Goal: Navigation & Orientation: Find specific page/section

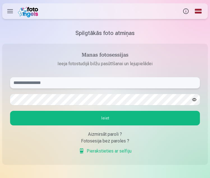
click at [32, 82] on input "text" at bounding box center [105, 82] width 190 height 11
type input "**********"
click at [106, 118] on button "Ieiet" at bounding box center [105, 118] width 190 height 15
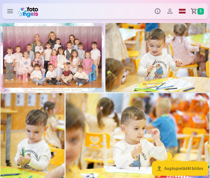
click at [62, 61] on img at bounding box center [53, 57] width 104 height 69
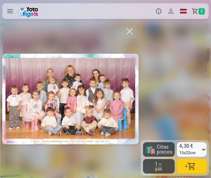
drag, startPoint x: 106, startPoint y: 98, endPoint x: 54, endPoint y: 93, distance: 52.4
click at [54, 93] on div at bounding box center [70, 99] width 136 height 154
click at [103, 104] on div at bounding box center [70, 99] width 136 height 154
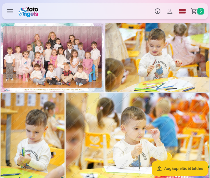
click at [173, 56] on img at bounding box center [157, 57] width 104 height 69
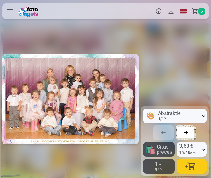
scroll to position [0, 141]
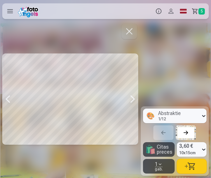
click at [133, 98] on div at bounding box center [132, 99] width 11 height 154
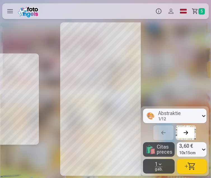
scroll to position [0, 282]
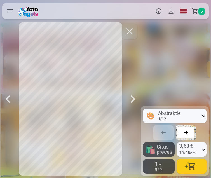
click at [133, 100] on div at bounding box center [132, 99] width 11 height 154
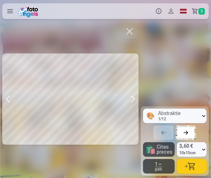
click at [134, 98] on div at bounding box center [132, 99] width 11 height 154
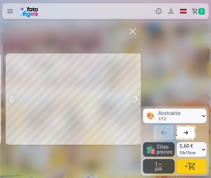
scroll to position [0, 563]
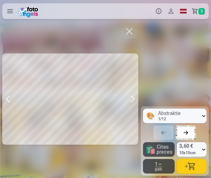
click at [132, 100] on div at bounding box center [132, 99] width 11 height 154
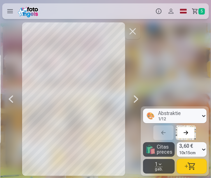
scroll to position [0, 704]
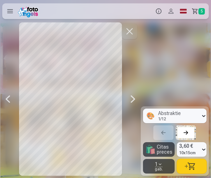
click at [133, 99] on div at bounding box center [132, 99] width 11 height 154
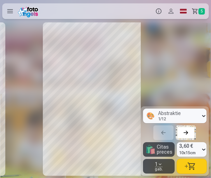
scroll to position [0, 845]
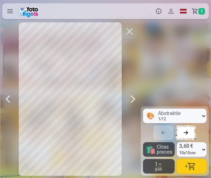
click at [133, 99] on div at bounding box center [132, 99] width 11 height 154
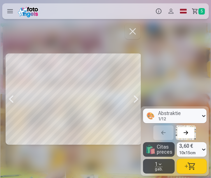
scroll to position [0, 986]
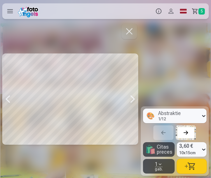
click at [134, 99] on div at bounding box center [132, 99] width 11 height 154
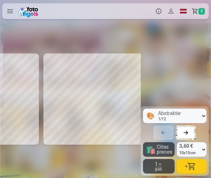
scroll to position [0, 1127]
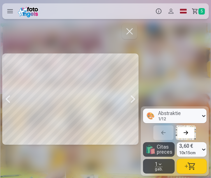
click at [130, 100] on div at bounding box center [132, 99] width 11 height 154
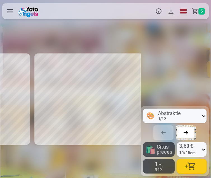
scroll to position [0, 1267]
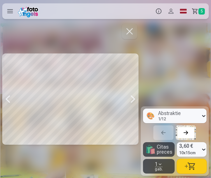
click at [133, 99] on div at bounding box center [132, 99] width 11 height 154
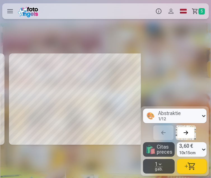
scroll to position [0, 1408]
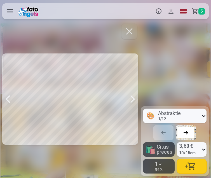
click at [133, 99] on div at bounding box center [132, 99] width 11 height 154
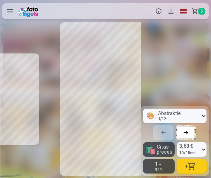
scroll to position [0, 1549]
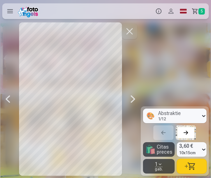
click at [133, 99] on div at bounding box center [132, 99] width 11 height 154
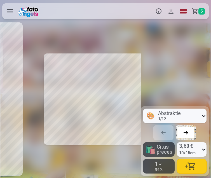
scroll to position [0, 1690]
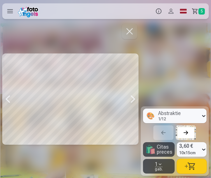
click at [133, 99] on div at bounding box center [132, 99] width 11 height 154
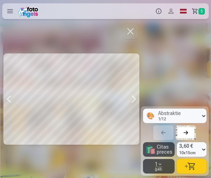
scroll to position [0, 1831]
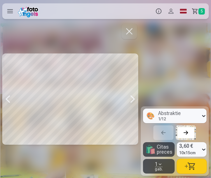
click at [134, 99] on div at bounding box center [132, 99] width 11 height 154
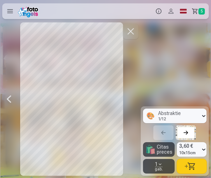
scroll to position [0, 1972]
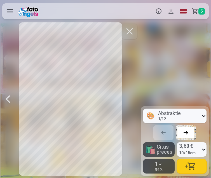
click at [8, 101] on div at bounding box center [7, 99] width 11 height 154
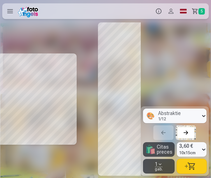
scroll to position [0, 1831]
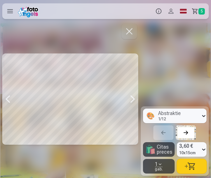
click at [7, 96] on div at bounding box center [7, 99] width 11 height 154
click at [7, 99] on div at bounding box center [7, 99] width 11 height 154
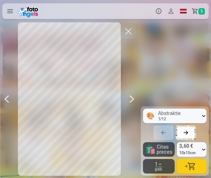
scroll to position [0, 1549]
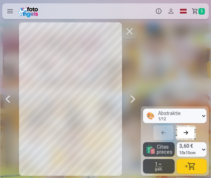
click at [7, 99] on div at bounding box center [7, 99] width 11 height 154
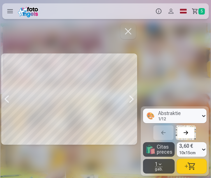
scroll to position [0, 1408]
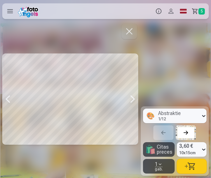
click at [7, 99] on div at bounding box center [7, 99] width 11 height 154
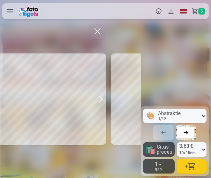
scroll to position [0, 1267]
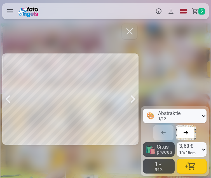
click at [7, 99] on div at bounding box center [7, 99] width 11 height 154
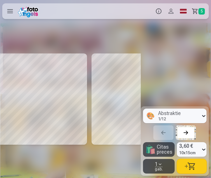
scroll to position [0, 1127]
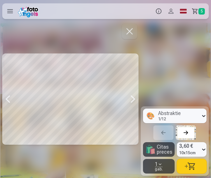
click at [7, 99] on div at bounding box center [7, 99] width 11 height 154
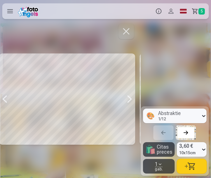
scroll to position [0, 986]
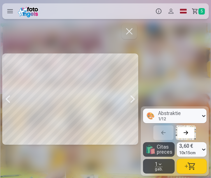
click at [7, 99] on div at bounding box center [7, 99] width 11 height 154
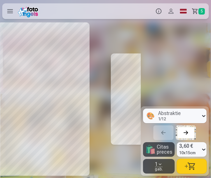
scroll to position [0, 845]
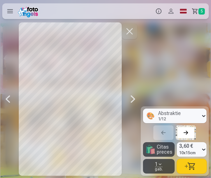
click at [7, 99] on div at bounding box center [7, 99] width 11 height 154
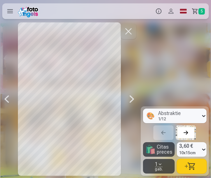
scroll to position [0, 704]
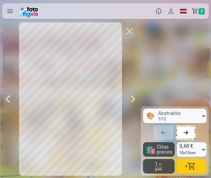
click at [7, 99] on div at bounding box center [7, 99] width 11 height 154
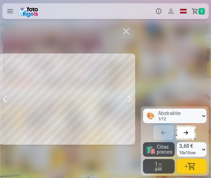
scroll to position [0, 563]
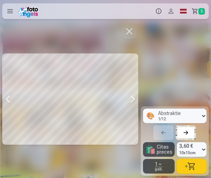
click at [7, 99] on div at bounding box center [7, 99] width 11 height 154
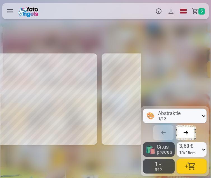
scroll to position [0, 422]
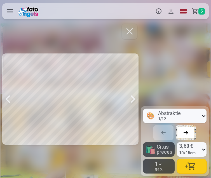
click at [7, 98] on div at bounding box center [7, 99] width 11 height 154
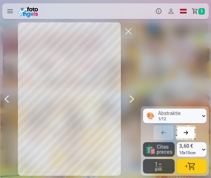
scroll to position [0, 282]
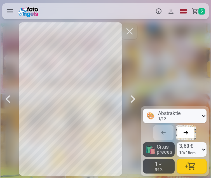
click at [8, 98] on div at bounding box center [7, 99] width 11 height 154
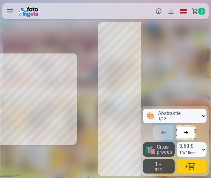
scroll to position [0, 141]
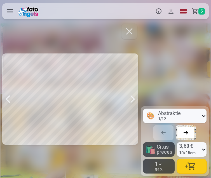
click at [8, 98] on div at bounding box center [7, 99] width 11 height 154
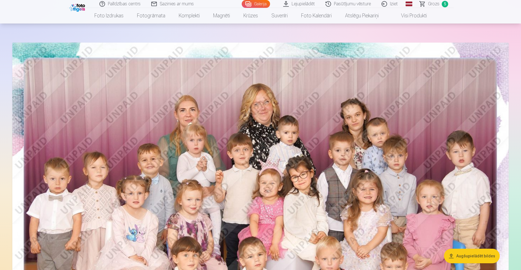
scroll to position [84, 0]
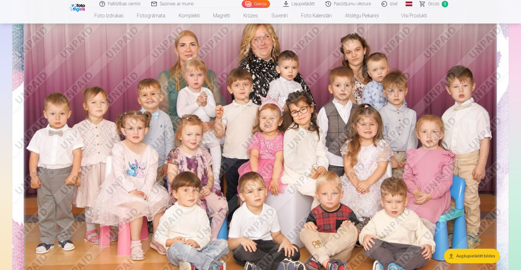
click at [205, 134] on img at bounding box center [260, 143] width 496 height 331
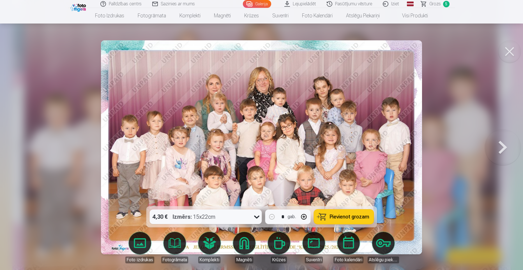
click at [210, 134] on img at bounding box center [261, 147] width 321 height 214
click at [210, 145] on button at bounding box center [502, 147] width 36 height 106
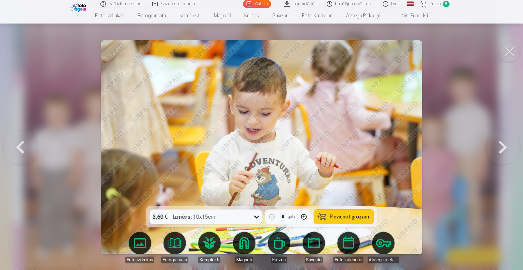
click at [210, 147] on button at bounding box center [502, 147] width 36 height 106
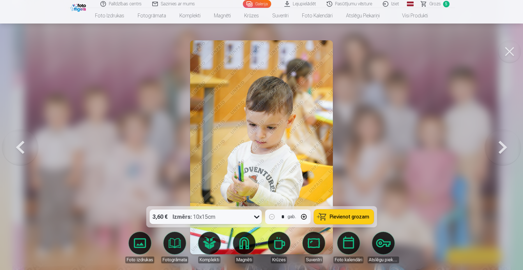
click at [210, 147] on button at bounding box center [502, 147] width 36 height 106
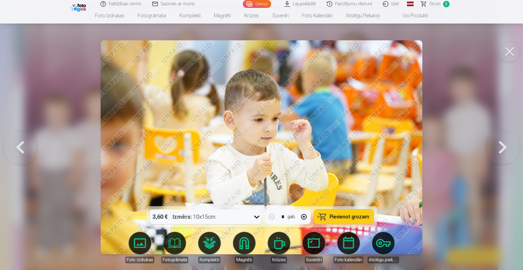
click at [210, 147] on button at bounding box center [502, 147] width 36 height 106
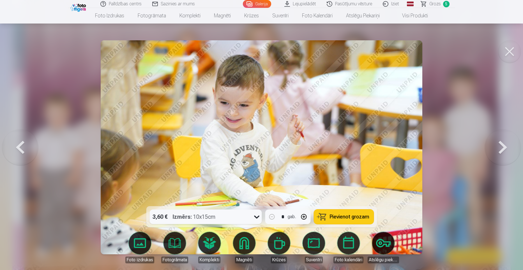
click at [210, 147] on button at bounding box center [502, 147] width 36 height 106
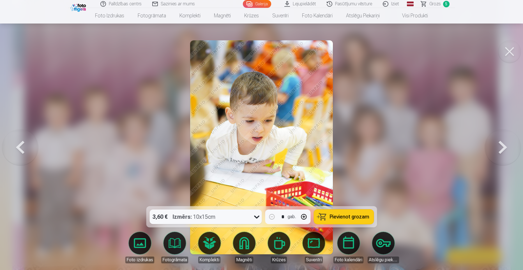
click at [210, 148] on button at bounding box center [502, 147] width 36 height 106
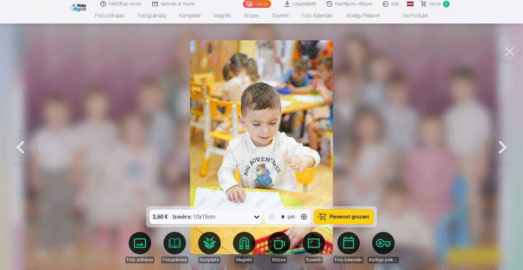
click at [210, 148] on button at bounding box center [502, 147] width 36 height 106
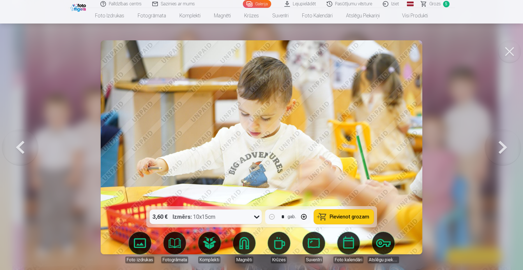
click at [210, 148] on button at bounding box center [502, 147] width 36 height 106
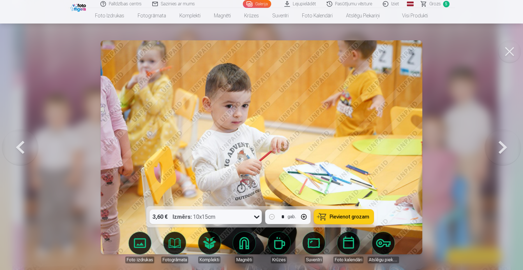
click at [210, 148] on button at bounding box center [502, 147] width 36 height 106
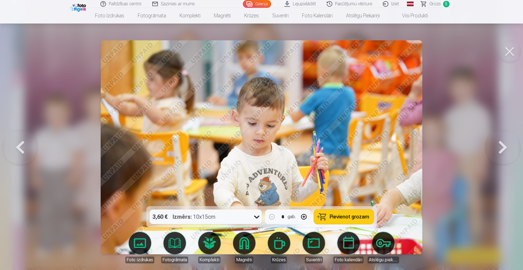
click at [210, 147] on button at bounding box center [502, 147] width 36 height 106
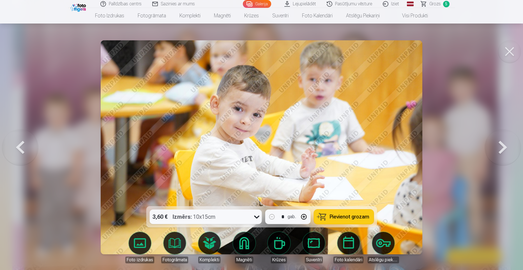
click at [210, 147] on button at bounding box center [502, 147] width 36 height 106
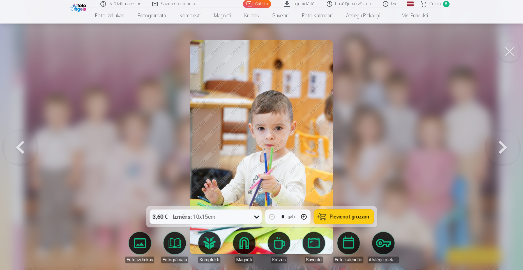
click at [210, 147] on button at bounding box center [502, 147] width 36 height 106
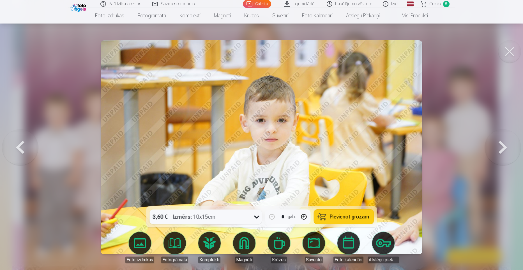
click at [210, 146] on button at bounding box center [502, 147] width 36 height 106
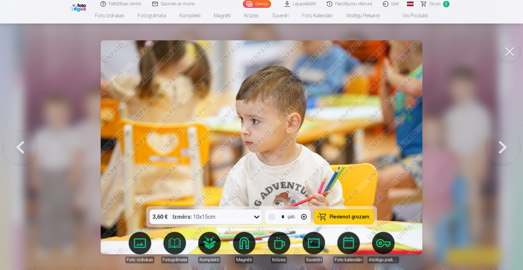
click at [210, 147] on button at bounding box center [502, 147] width 36 height 106
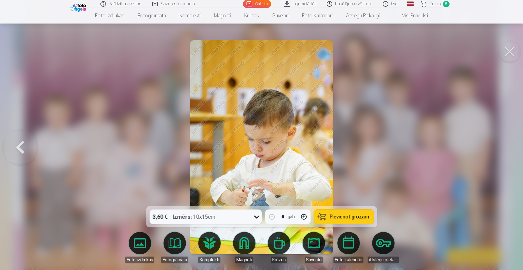
click at [210, 53] on button at bounding box center [509, 51] width 22 height 22
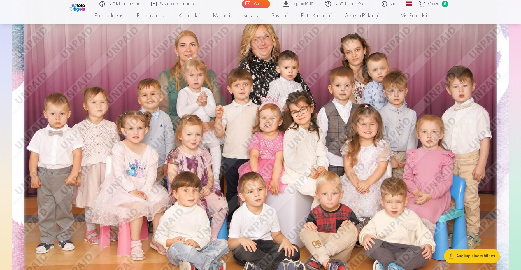
click at [210, 140] on img at bounding box center [260, 143] width 496 height 331
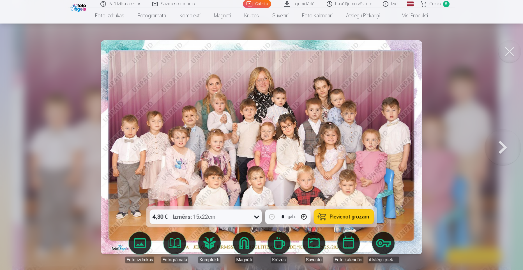
click at [210, 149] on button at bounding box center [502, 147] width 36 height 106
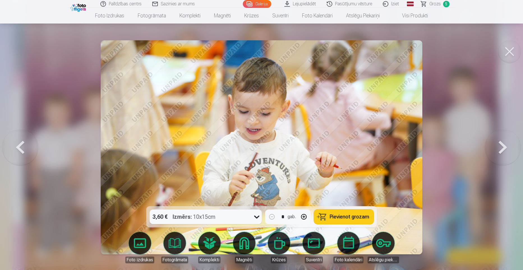
click at [210, 150] on img at bounding box center [261, 147] width 321 height 214
click at [210, 139] on img at bounding box center [261, 147] width 321 height 214
click at [210, 145] on button at bounding box center [502, 147] width 36 height 106
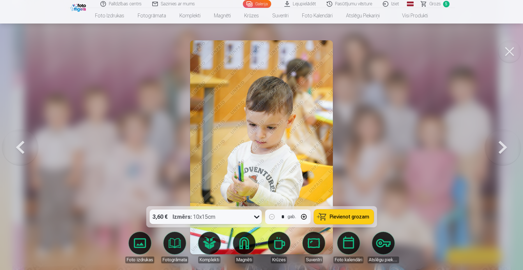
click at [210, 147] on button at bounding box center [502, 147] width 36 height 106
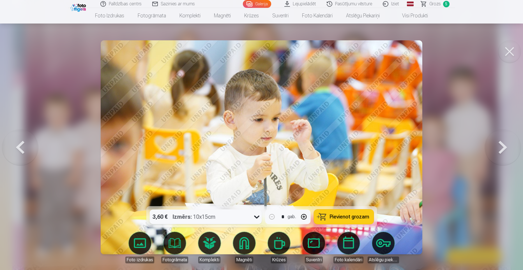
click at [210, 147] on button at bounding box center [502, 147] width 36 height 106
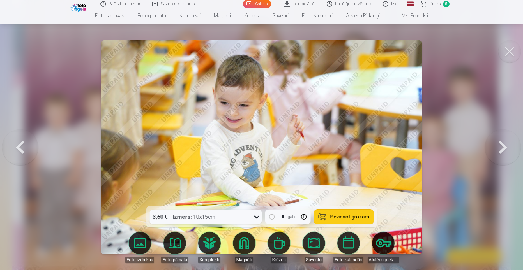
click at [210, 147] on button at bounding box center [502, 147] width 36 height 106
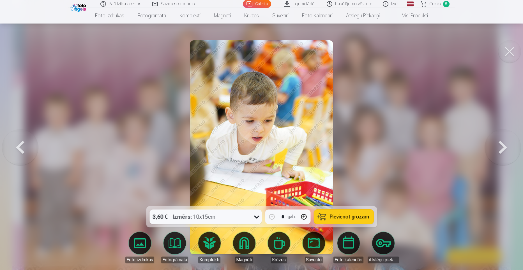
click at [210, 147] on button at bounding box center [502, 147] width 36 height 106
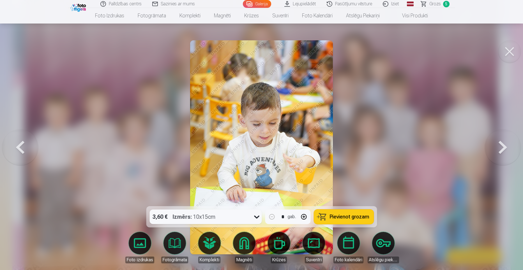
click at [210, 147] on button at bounding box center [502, 147] width 36 height 106
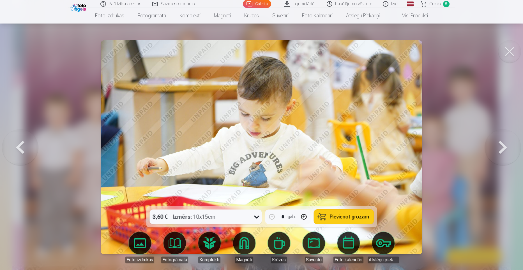
click at [210, 147] on button at bounding box center [502, 147] width 36 height 106
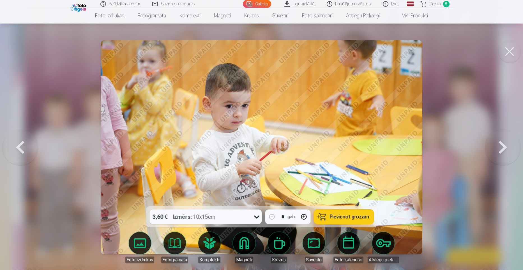
click at [210, 147] on button at bounding box center [502, 147] width 36 height 106
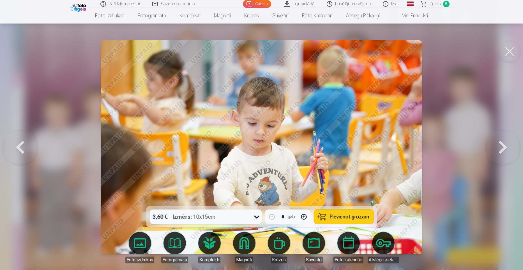
click at [210, 147] on button at bounding box center [502, 147] width 36 height 106
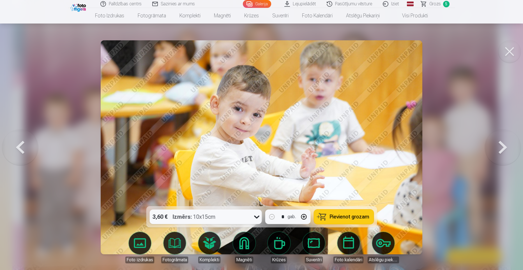
click at [210, 147] on button at bounding box center [502, 147] width 36 height 106
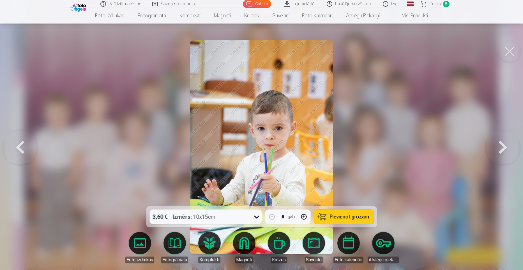
click at [210, 147] on button at bounding box center [502, 147] width 36 height 106
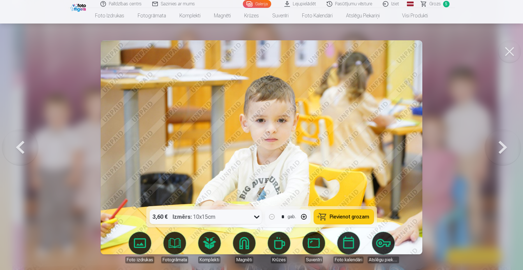
click at [210, 147] on button at bounding box center [502, 147] width 36 height 106
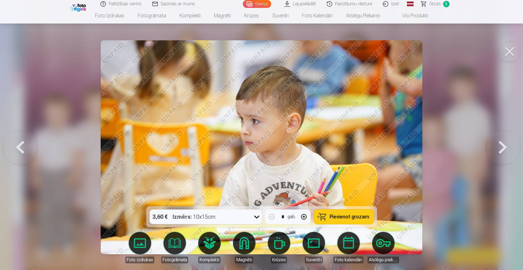
click at [210, 147] on button at bounding box center [502, 147] width 36 height 106
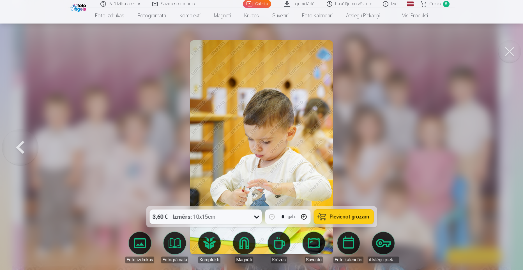
click at [210, 48] on button at bounding box center [509, 51] width 22 height 22
